Goal: Information Seeking & Learning: Learn about a topic

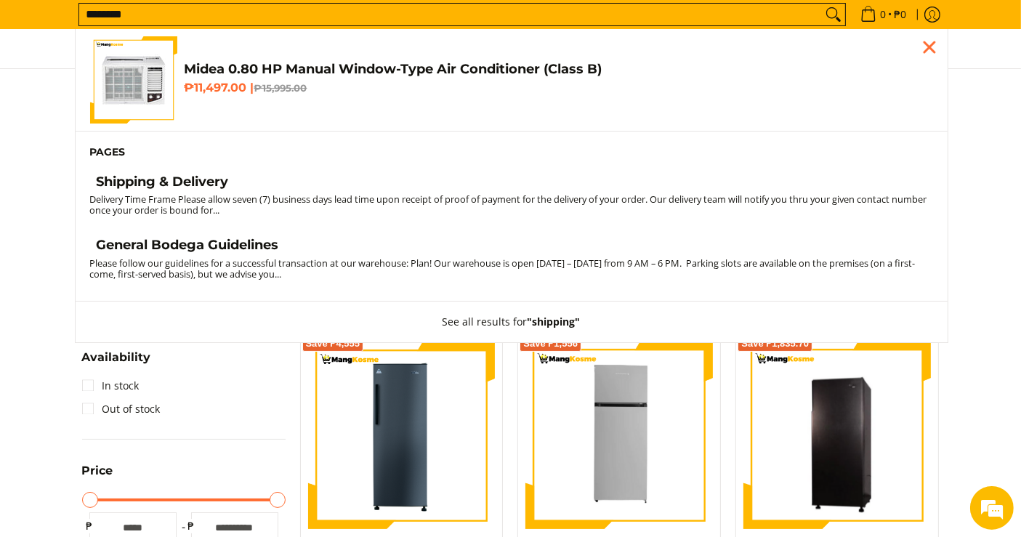
type input "********"
click at [185, 182] on h4 "Shipping & Delivery" at bounding box center [163, 182] width 132 height 17
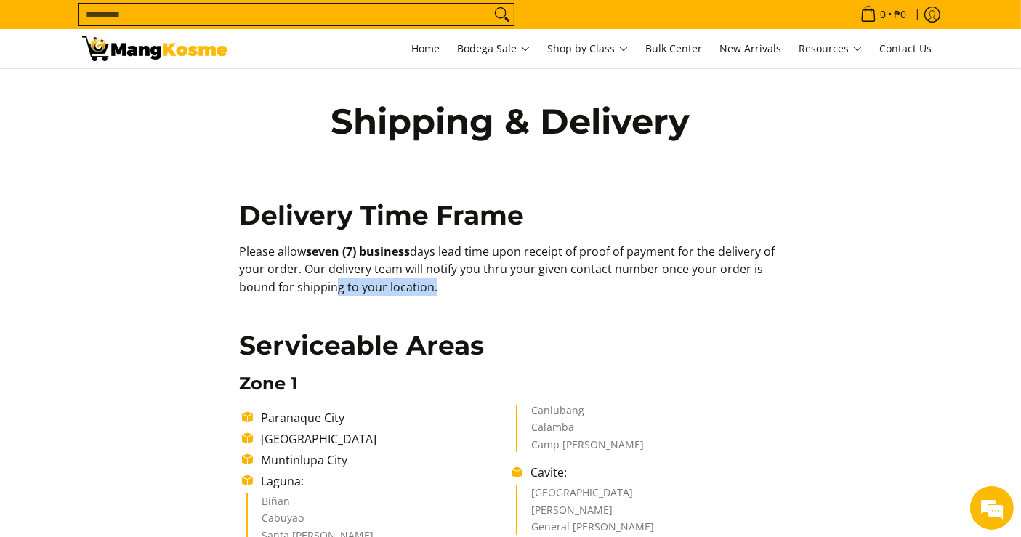
drag, startPoint x: 329, startPoint y: 288, endPoint x: 378, endPoint y: 314, distance: 55.9
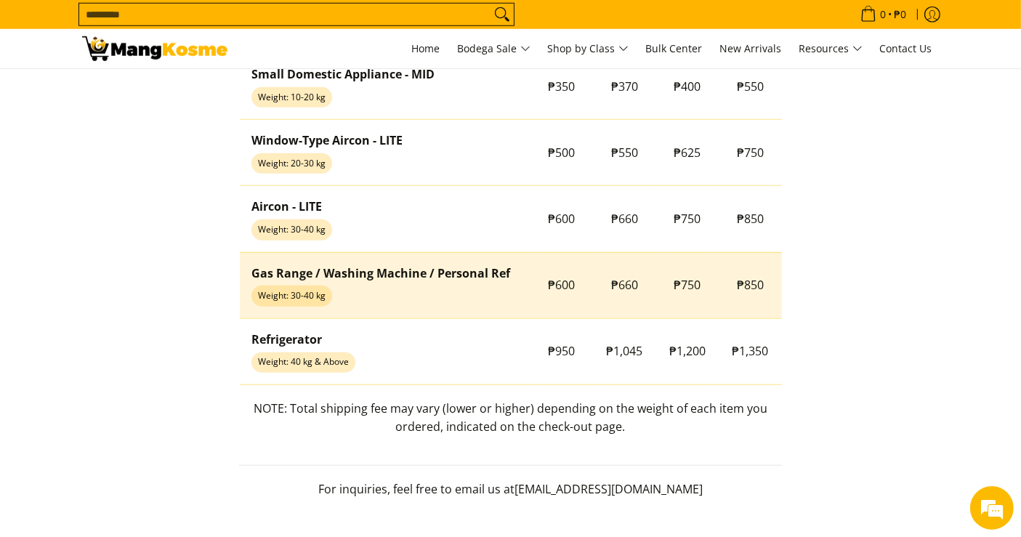
scroll to position [1335, 0]
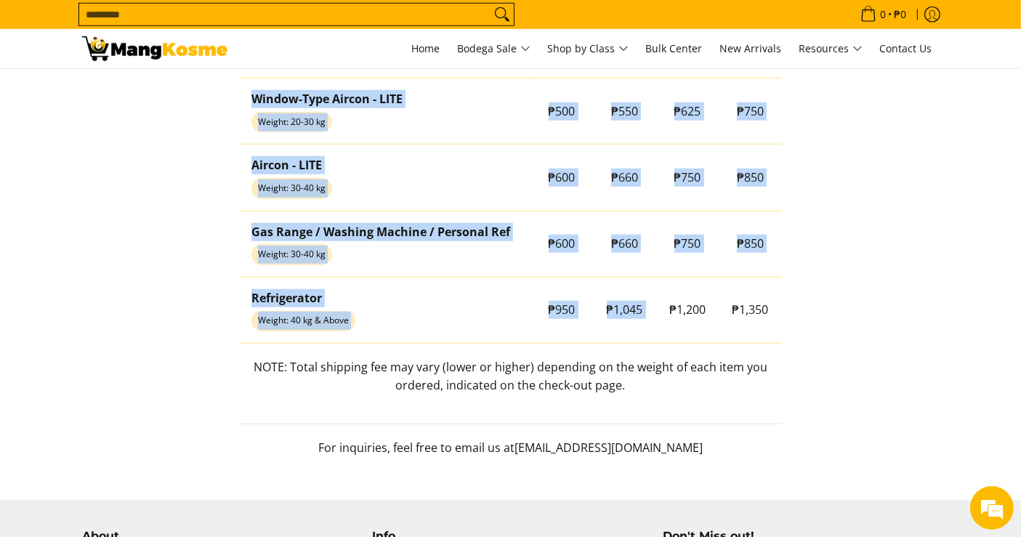
drag, startPoint x: 662, startPoint y: 311, endPoint x: 784, endPoint y: 312, distance: 121.4
copy table "Product Type Zone 1 Zone 2 Zone 3 Zone 4 Small Domestic Appliance - LITE Weight…"
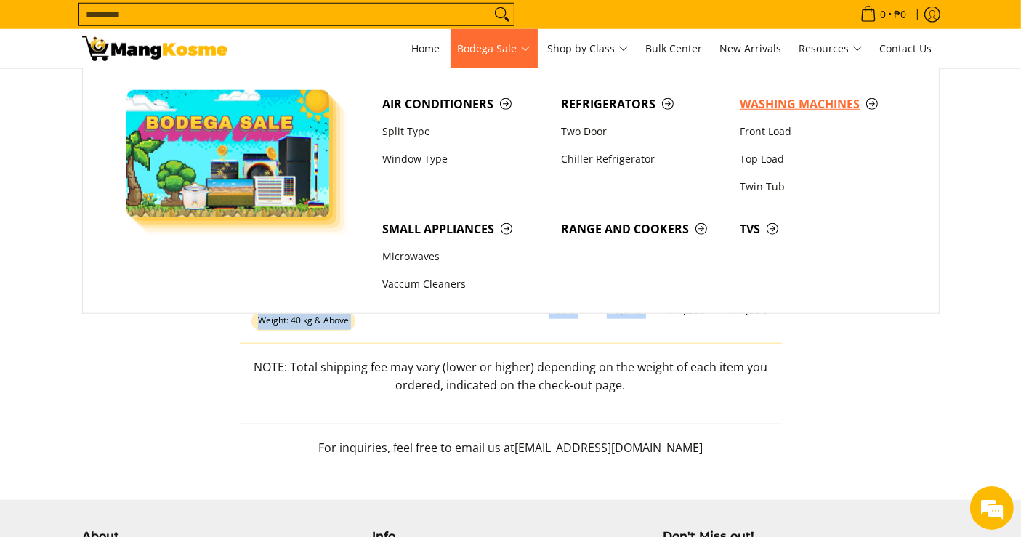
click at [800, 102] on span "Washing Machines" at bounding box center [822, 104] width 164 height 18
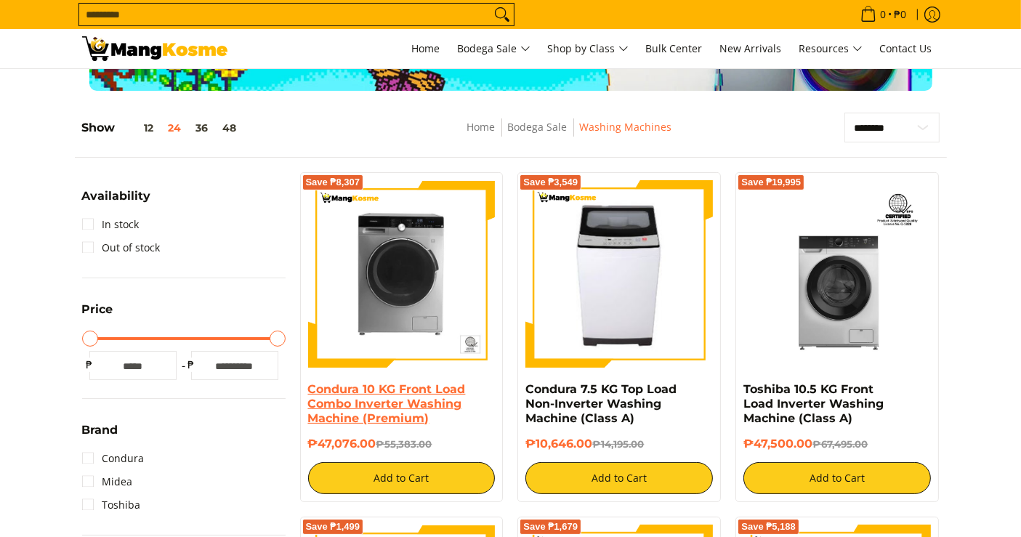
scroll to position [161, 0]
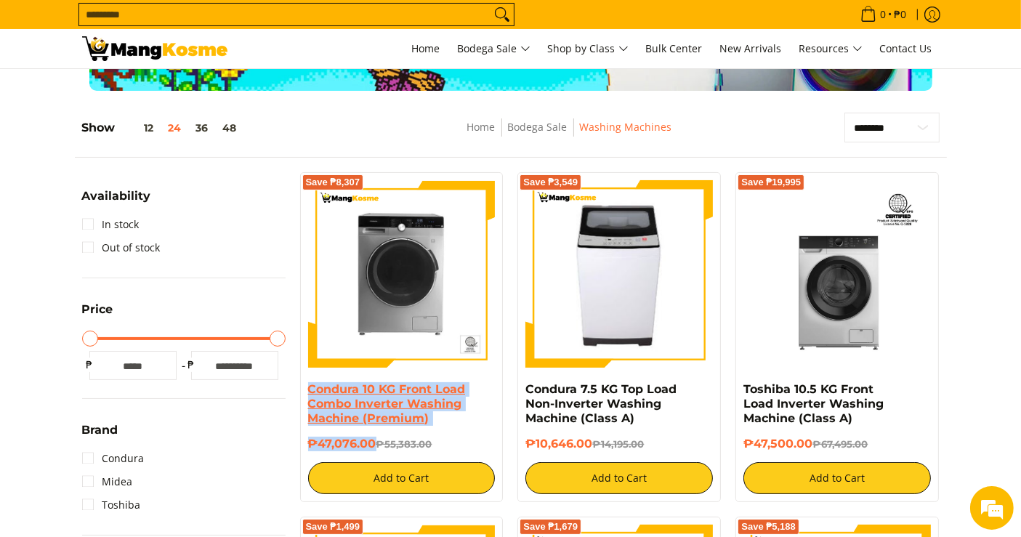
drag, startPoint x: 318, startPoint y: 393, endPoint x: 307, endPoint y: 386, distance: 13.1
click at [308, 386] on div "Condura 10 KG Front Load Combo Inverter Washing Machine (Premium) ₱47,076.00 ₱5…" at bounding box center [402, 438] width 188 height 112
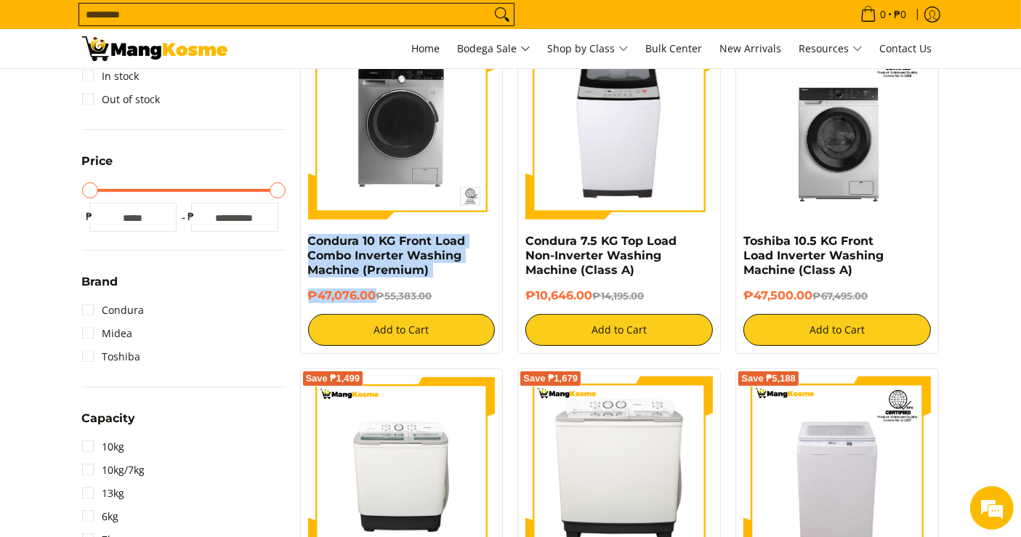
scroll to position [403, 0]
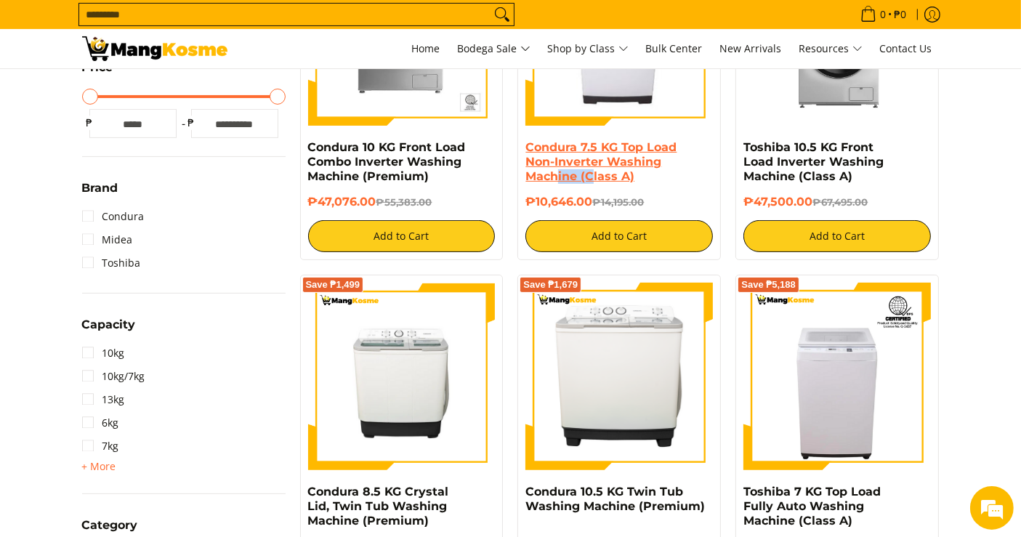
drag, startPoint x: 594, startPoint y: 192, endPoint x: 560, endPoint y: 175, distance: 37.4
click at [560, 175] on div "Condura 7.5 KG Top Load Non-Inverter Washing Machine (Class A)" at bounding box center [620, 167] width 188 height 55
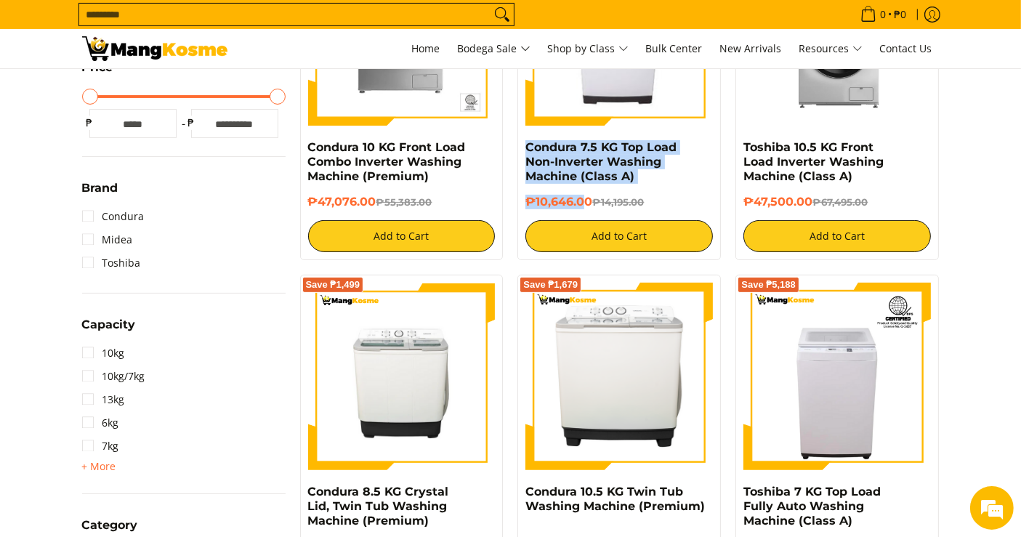
drag, startPoint x: 587, startPoint y: 197, endPoint x: 560, endPoint y: 191, distance: 28.2
click at [520, 152] on div "Save ₱3,549 Condura 7.5 KG Top Load Non-Inverter Washing Machine (Class A) ₱10,…" at bounding box center [620, 95] width 204 height 330
drag, startPoint x: 593, startPoint y: 203, endPoint x: 519, endPoint y: 149, distance: 91.6
click at [519, 149] on div "Save ₱3,549 Condura 7.5 KG Top Load Non-Inverter Washing Machine (Class A) ₱10,…" at bounding box center [620, 95] width 204 height 330
copy div "Condura 7.5 KG Top Load Non-Inverter Washing Machine (Class A) ₱10,646.00"
